Goal: Complete application form

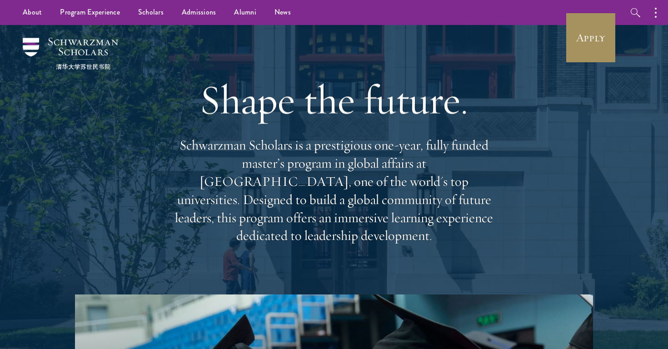
click at [591, 44] on link "Apply" at bounding box center [590, 37] width 51 height 51
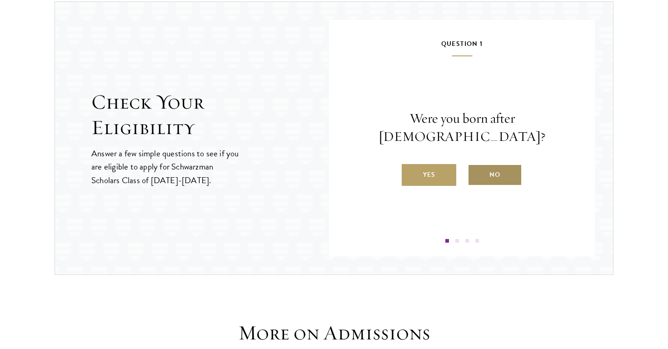
click at [495, 170] on label "No" at bounding box center [494, 175] width 55 height 22
click at [476, 170] on input "No" at bounding box center [471, 169] width 8 height 8
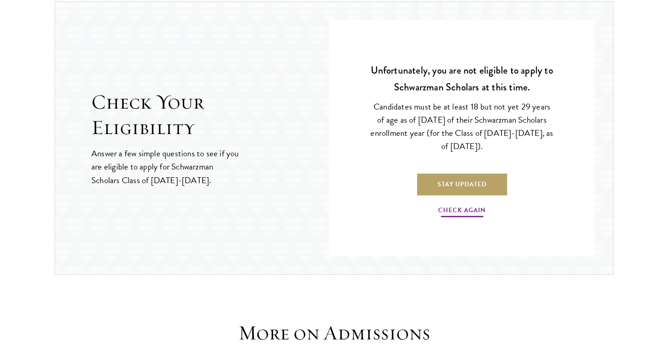
click at [472, 211] on link "Check Again" at bounding box center [462, 211] width 48 height 14
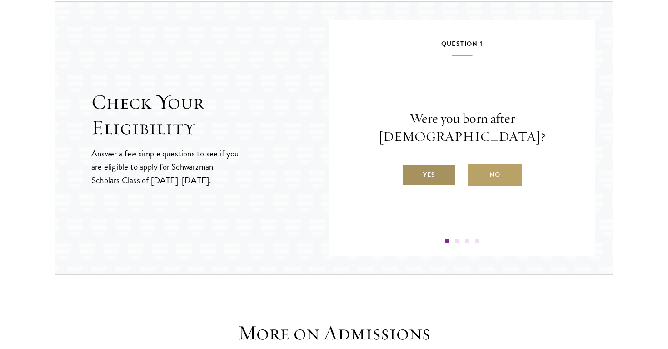
click at [442, 168] on label "Yes" at bounding box center [429, 175] width 55 height 22
click at [410, 168] on input "Yes" at bounding box center [406, 169] width 8 height 8
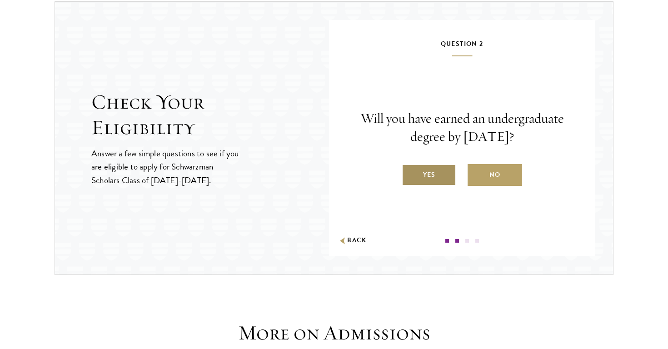
click at [443, 172] on label "Yes" at bounding box center [429, 175] width 55 height 22
click at [410, 172] on input "Yes" at bounding box center [406, 169] width 8 height 8
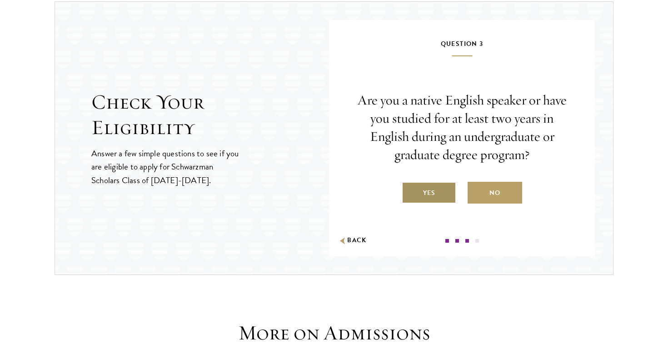
click at [435, 192] on label "Yes" at bounding box center [429, 193] width 55 height 22
click at [410, 191] on input "Yes" at bounding box center [406, 187] width 8 height 8
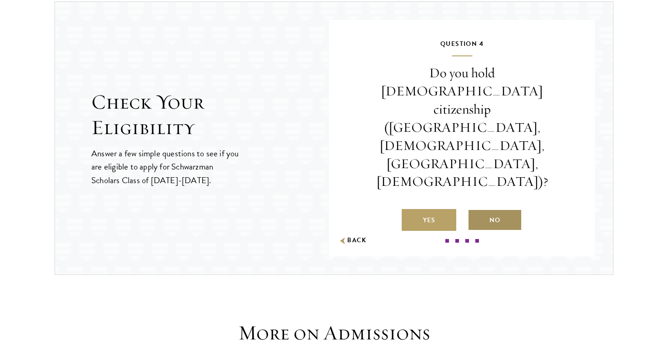
click at [490, 209] on label "No" at bounding box center [494, 220] width 55 height 22
click at [476, 210] on input "No" at bounding box center [471, 214] width 8 height 8
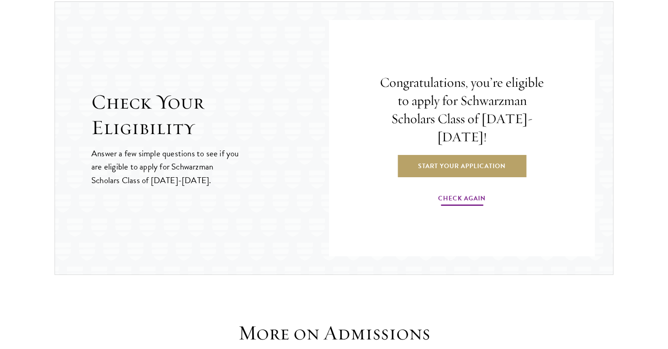
click at [465, 194] on link "Check Again" at bounding box center [462, 200] width 48 height 14
